Goal: Check status: Check status

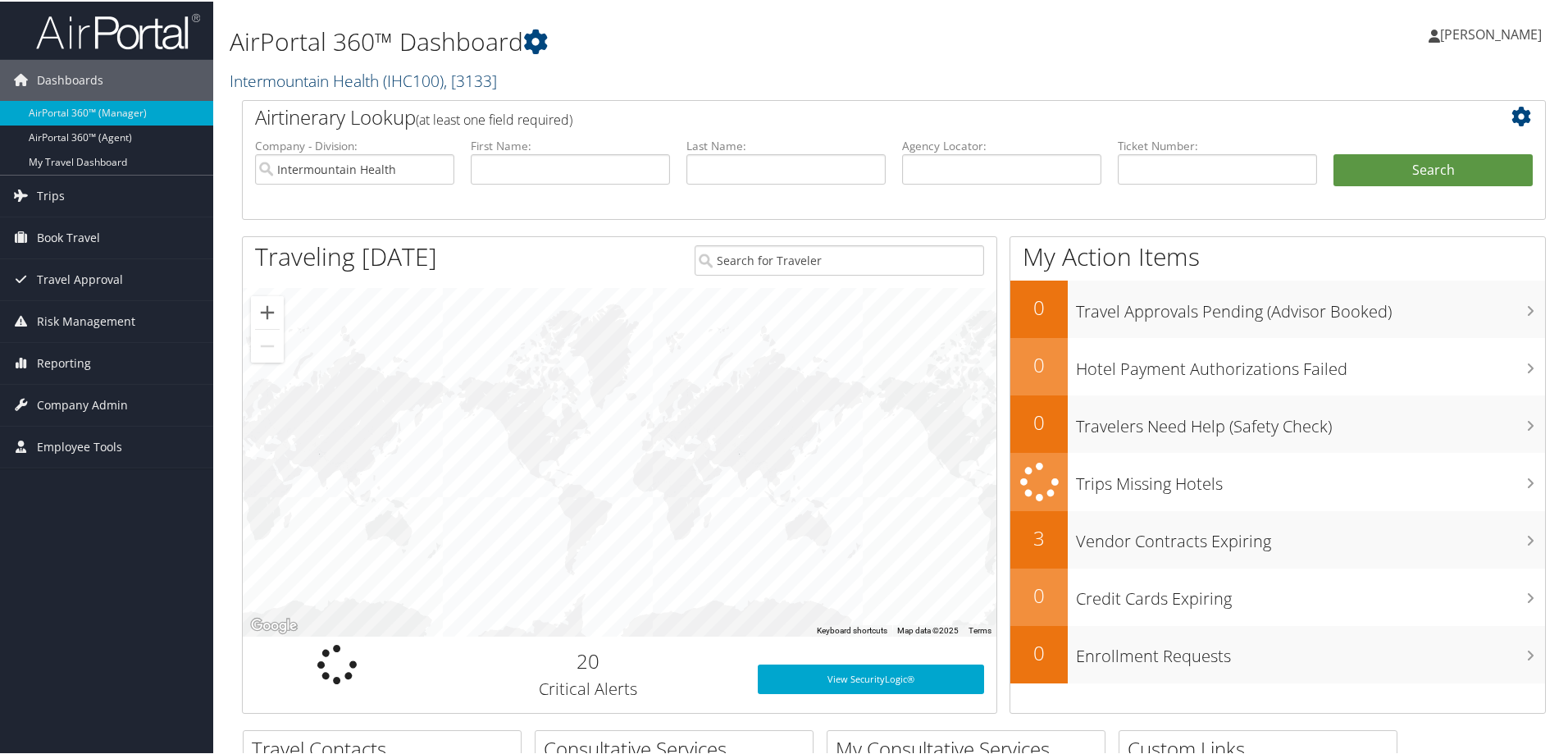
click at [338, 80] on link "Intermountain Health ( IHC100 ) , [ 3133 ]" at bounding box center [363, 79] width 267 height 22
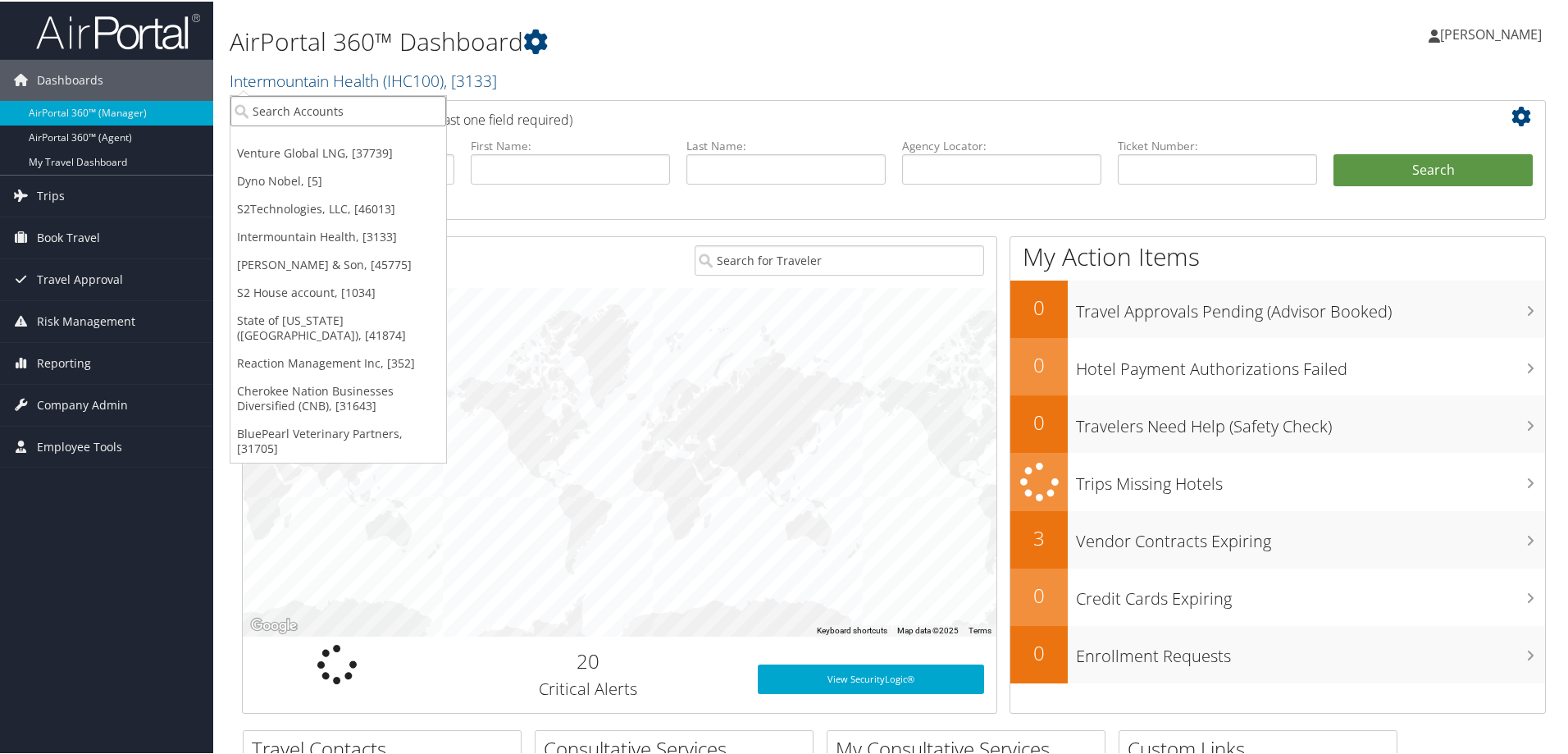
click at [324, 105] on input "search" at bounding box center [337, 109] width 215 height 31
type input "SRK"
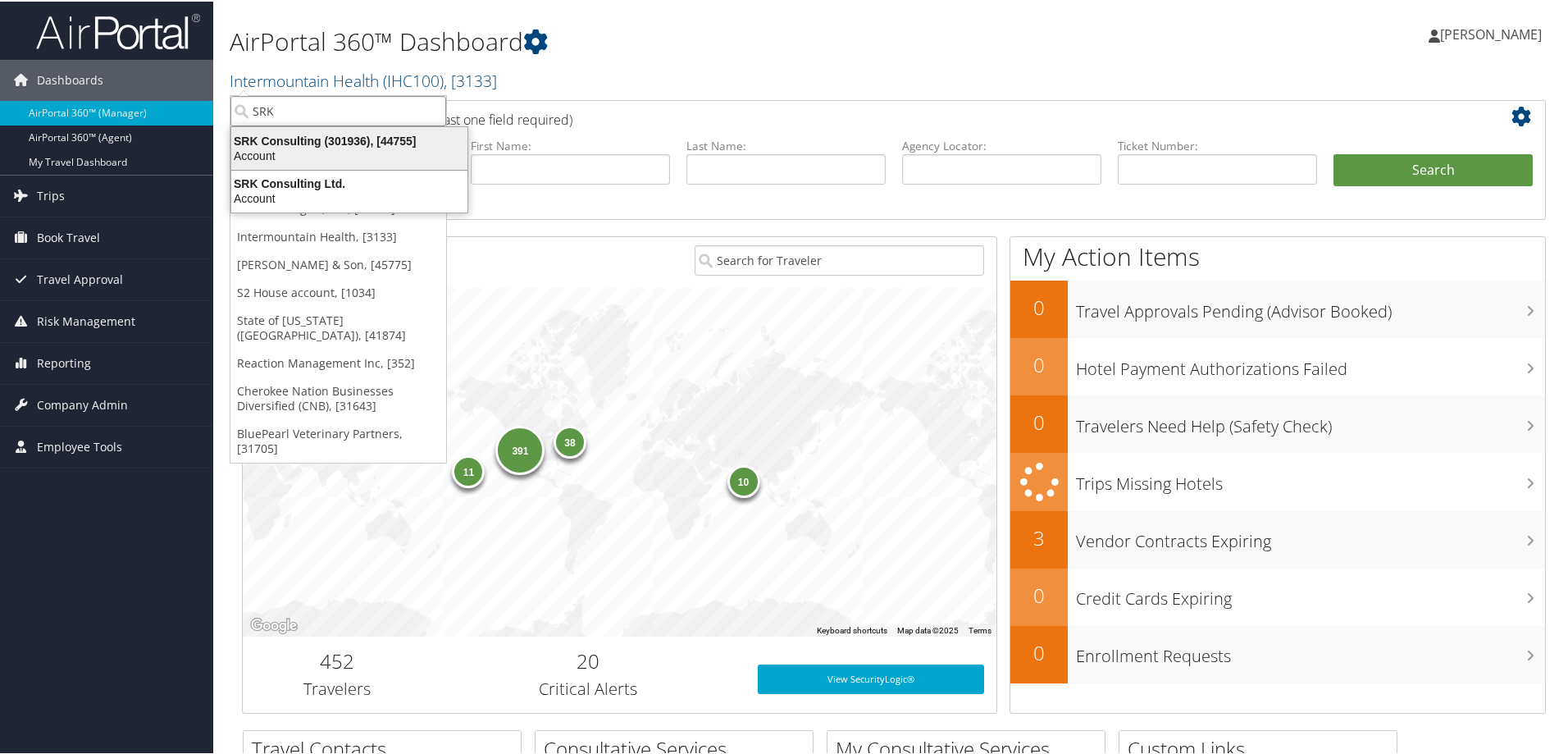
click at [306, 149] on div "Account" at bounding box center [349, 154] width 256 height 15
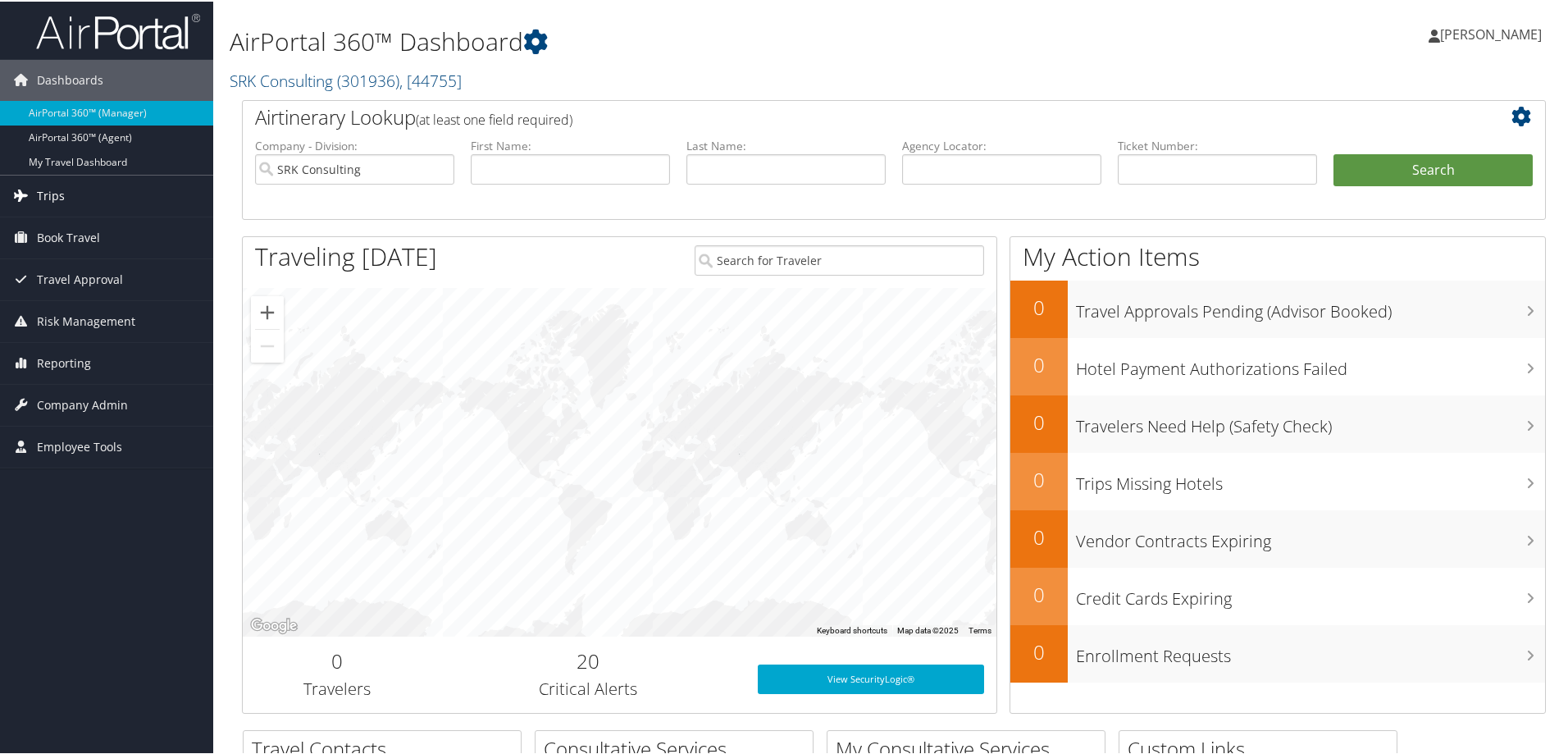
click at [50, 196] on span "Trips" at bounding box center [51, 195] width 28 height 41
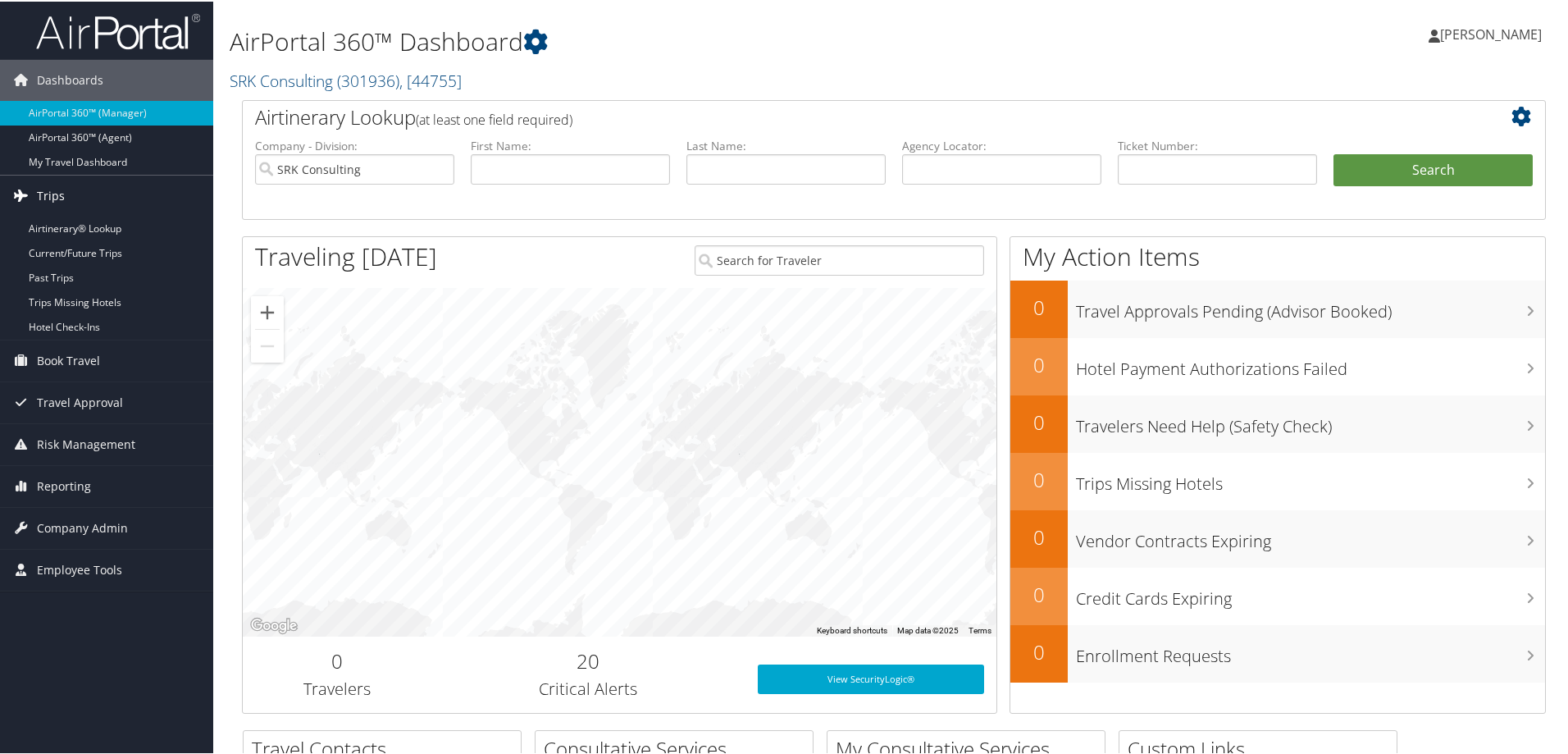
click at [71, 213] on link "Trips" at bounding box center [106, 195] width 213 height 41
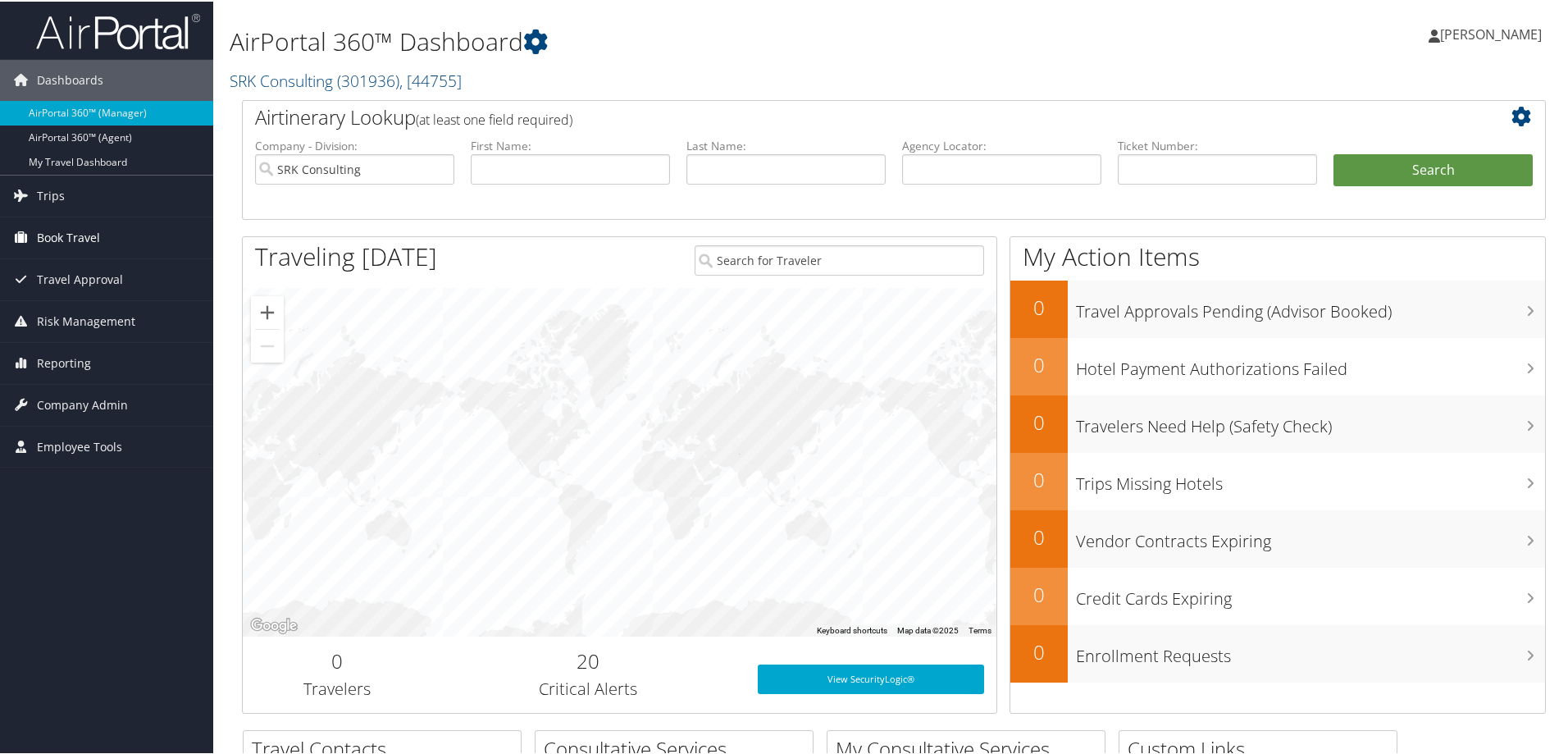
click at [71, 233] on span "Book Travel" at bounding box center [68, 236] width 64 height 41
click at [71, 198] on link "Trips" at bounding box center [106, 195] width 213 height 41
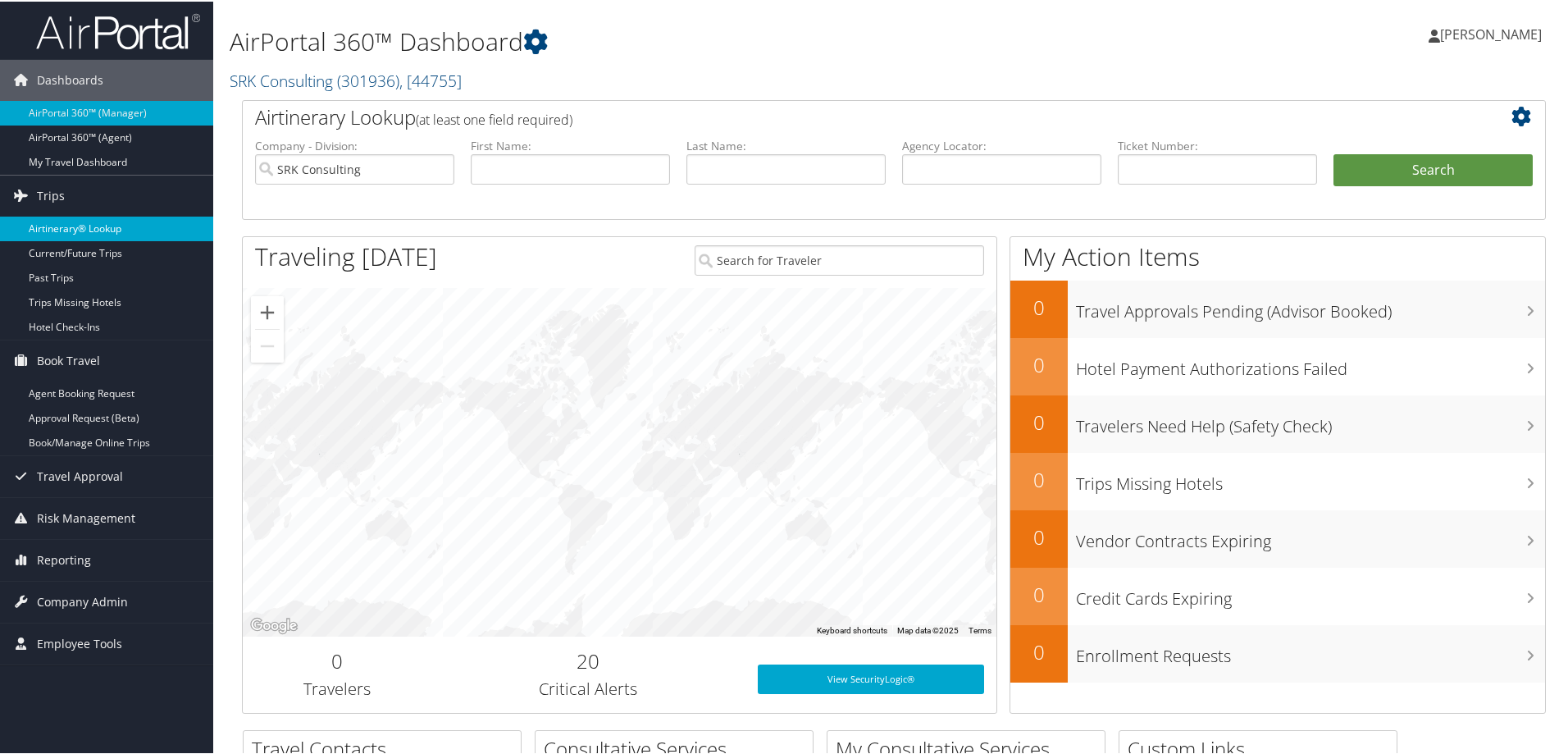
click at [70, 224] on link "Airtinerary® Lookup" at bounding box center [106, 227] width 213 height 25
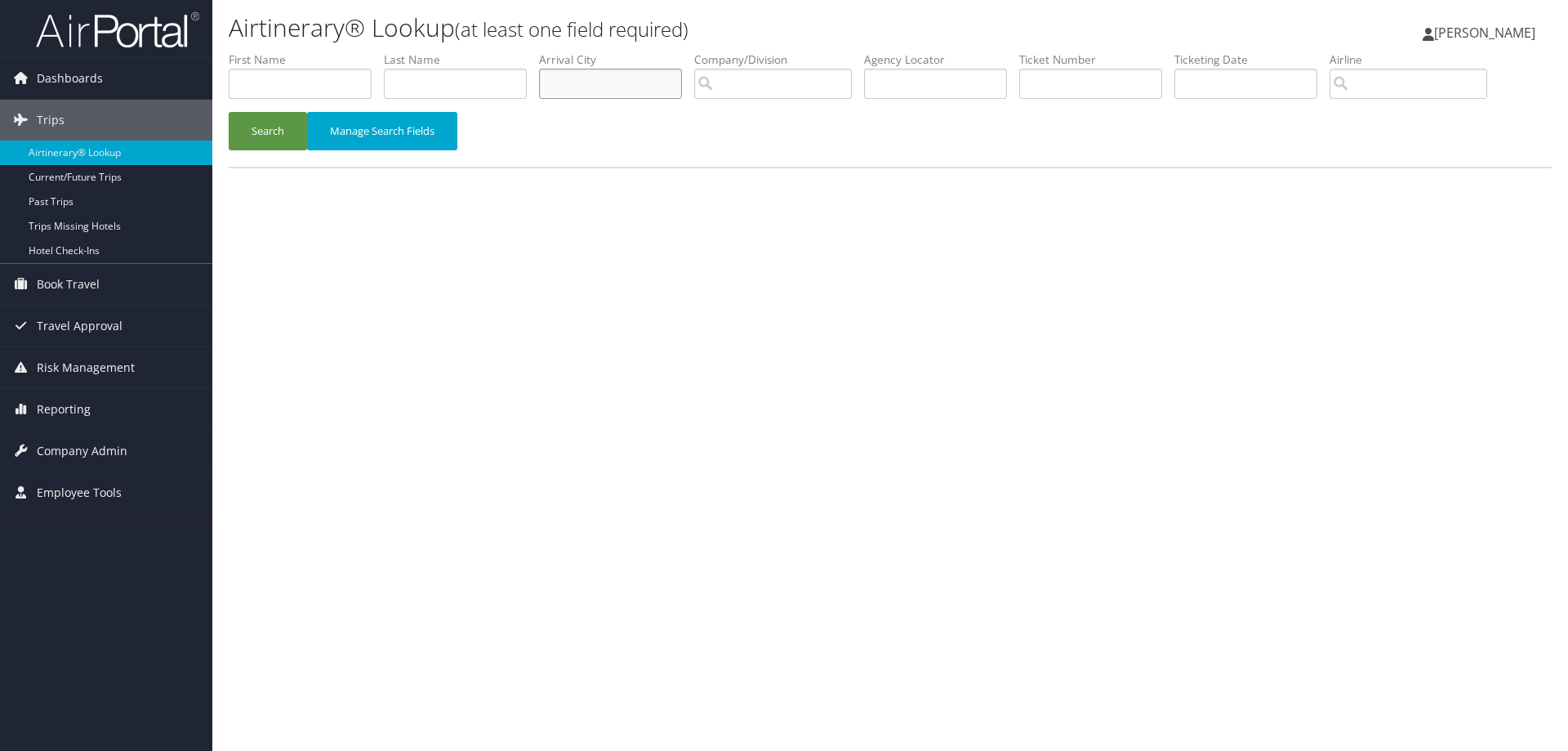
click at [635, 92] on input "text" at bounding box center [610, 84] width 143 height 30
click at [461, 102] on li "Last Name" at bounding box center [461, 81] width 155 height 60
click at [460, 90] on input "text" at bounding box center [455, 84] width 143 height 30
type input "kelloff"
click at [264, 123] on button "Search" at bounding box center [267, 131] width 78 height 39
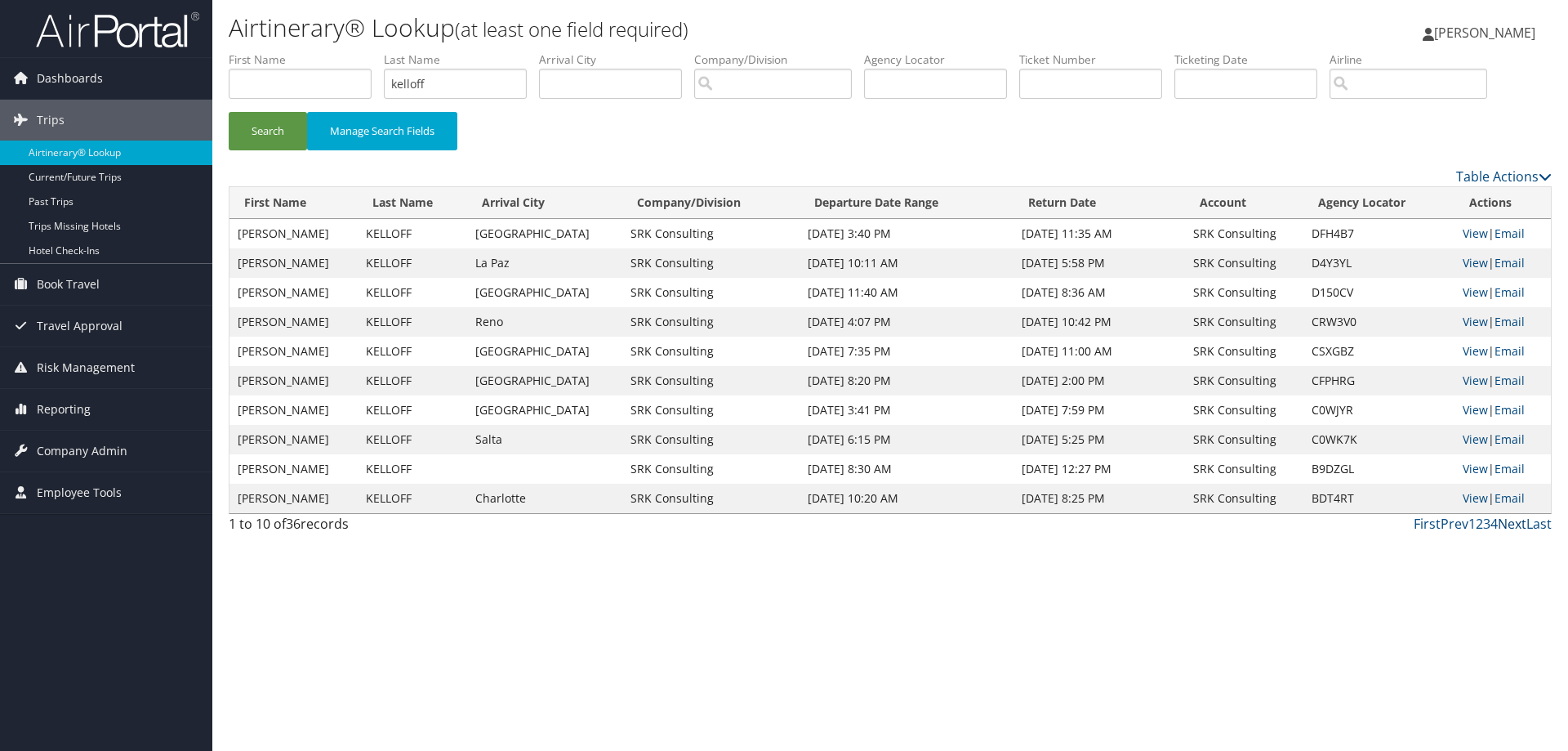
click at [1508, 527] on link "Next" at bounding box center [1511, 523] width 29 height 18
click at [1463, 407] on link "View" at bounding box center [1475, 409] width 25 height 16
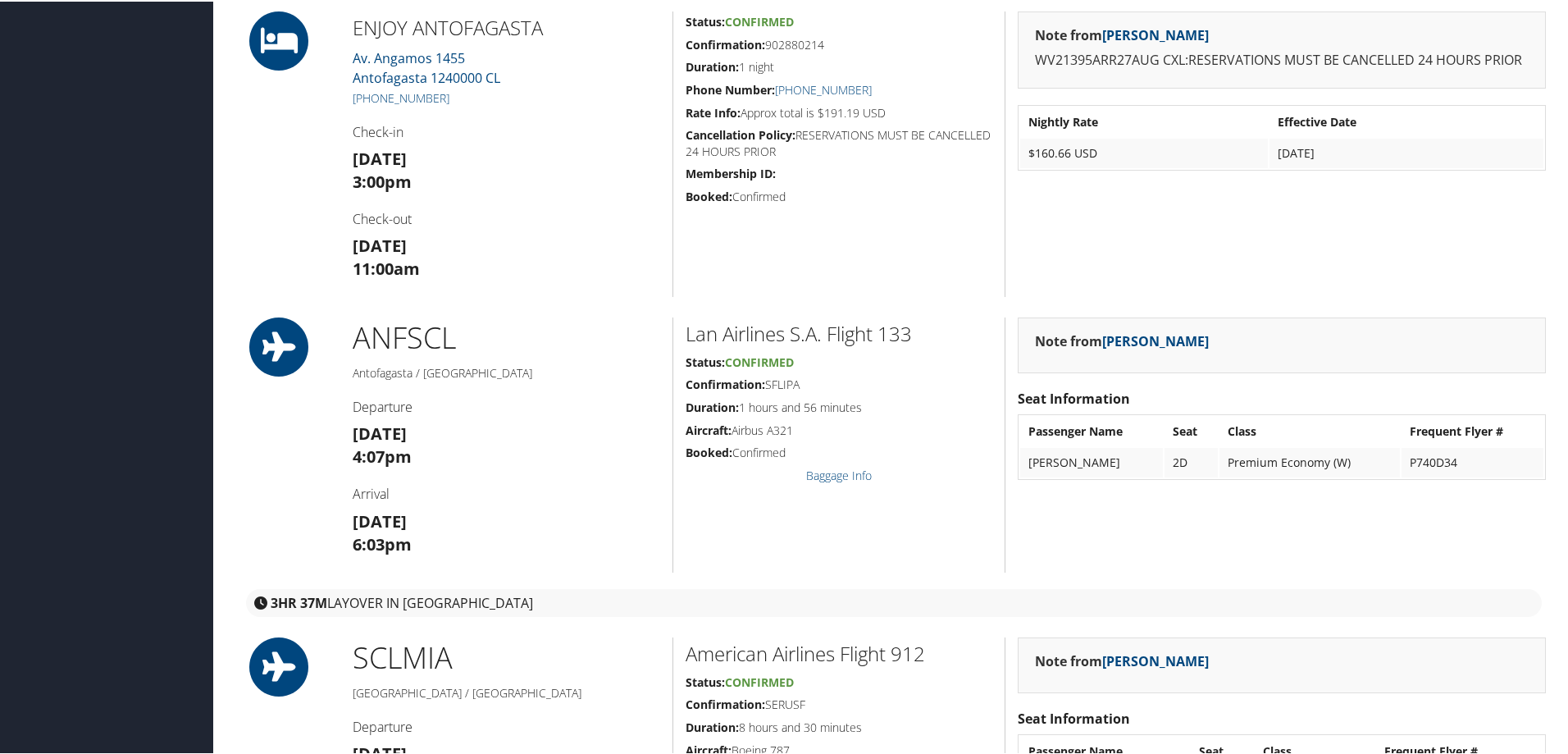
scroll to position [2132, 0]
